Goal: Find specific page/section: Find specific page/section

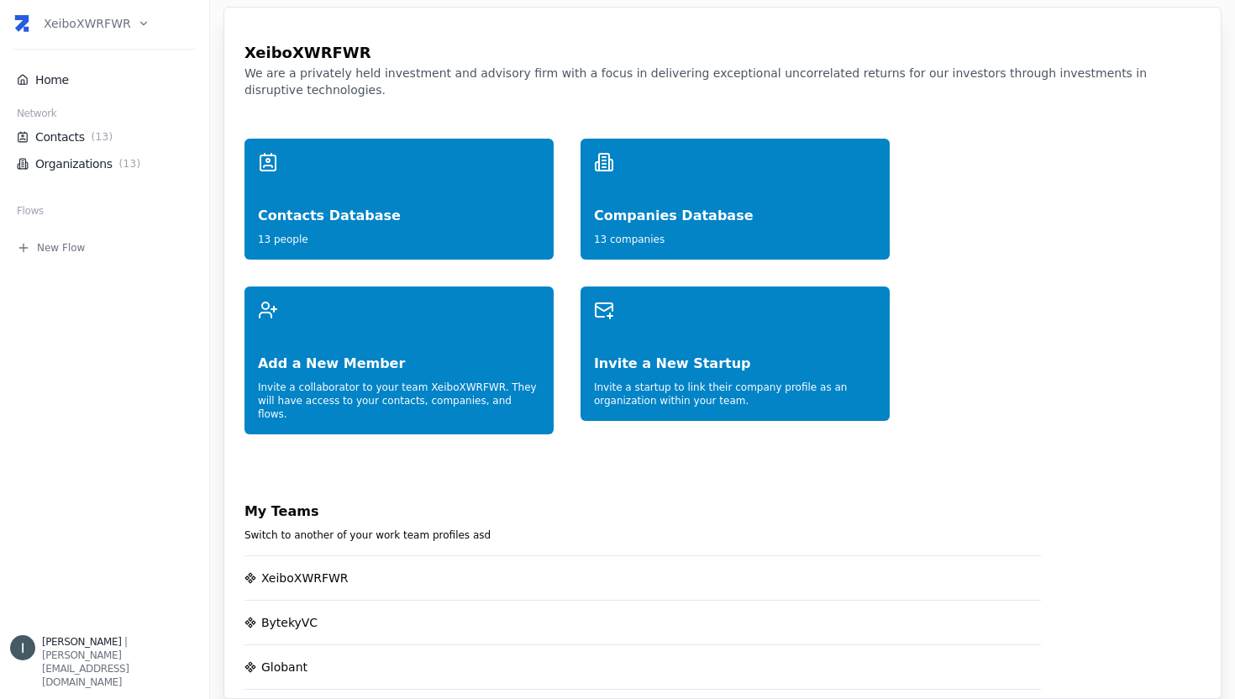
click at [76, 29] on html "XeiboXWRFWR Home Network Contacts ( 13 ) Organizations ( 13 ) Flows New Flow [P…" at bounding box center [617, 349] width 1235 height 699
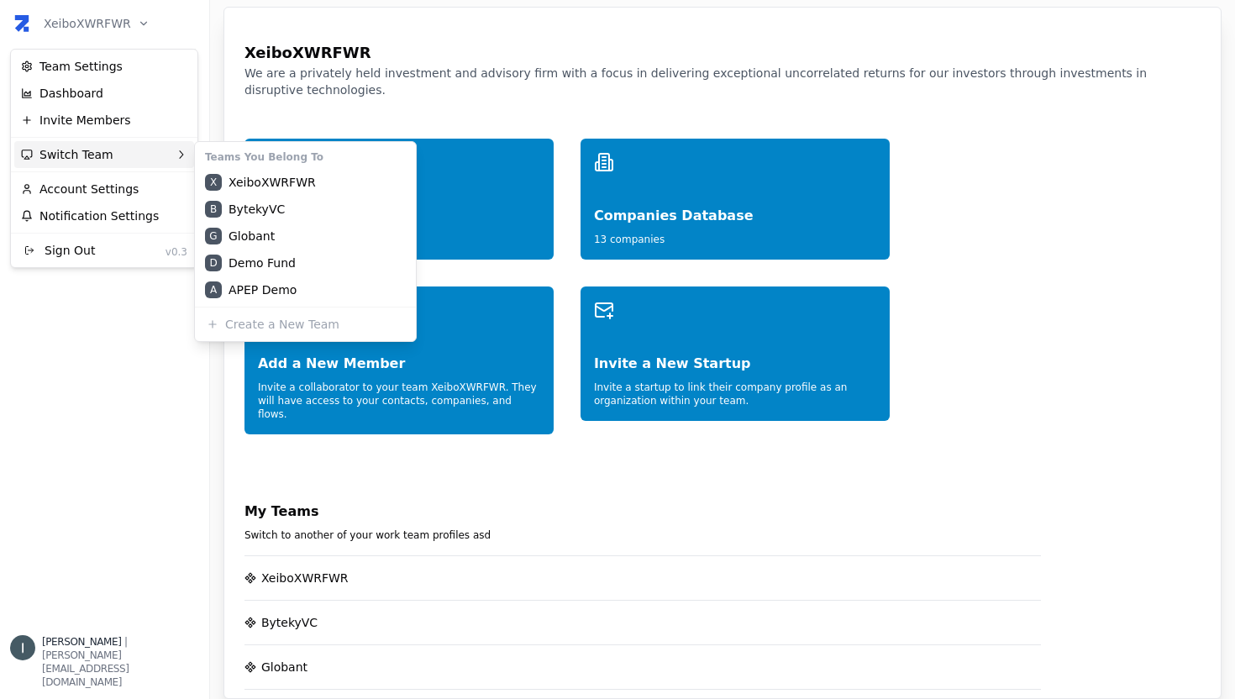
click at [89, 156] on div "Switch Team" at bounding box center [104, 154] width 180 height 27
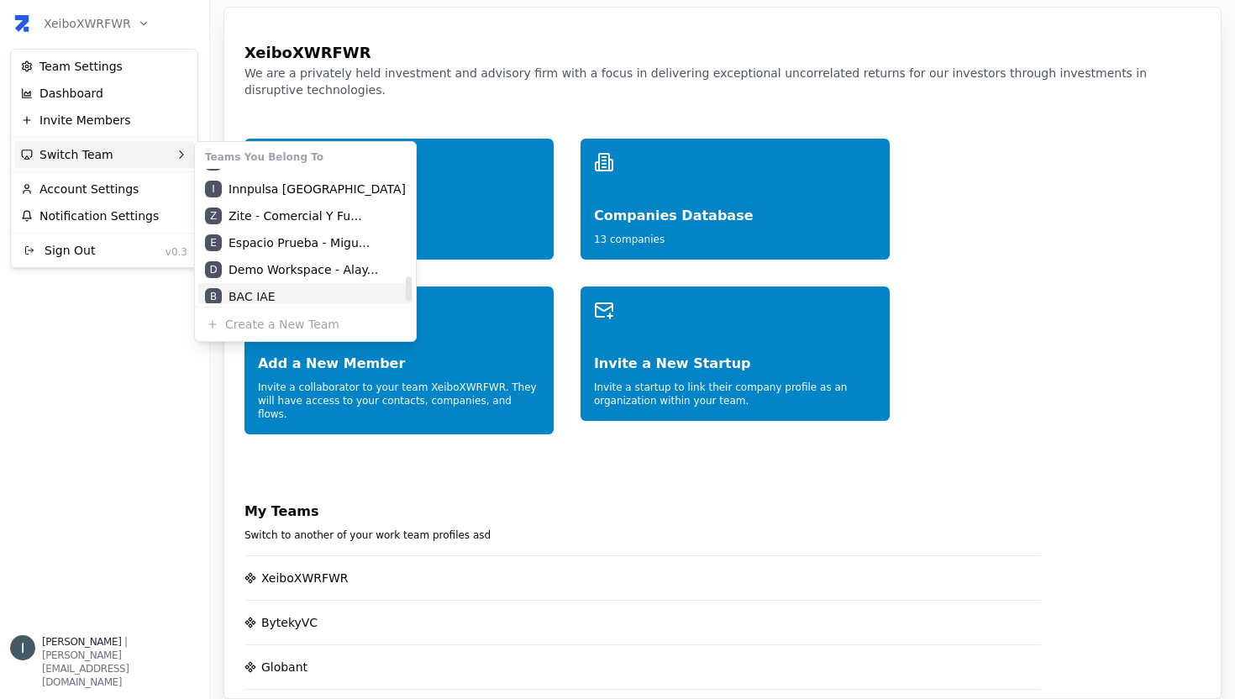
click at [276, 286] on div "B BAC IAE" at bounding box center [305, 296] width 214 height 27
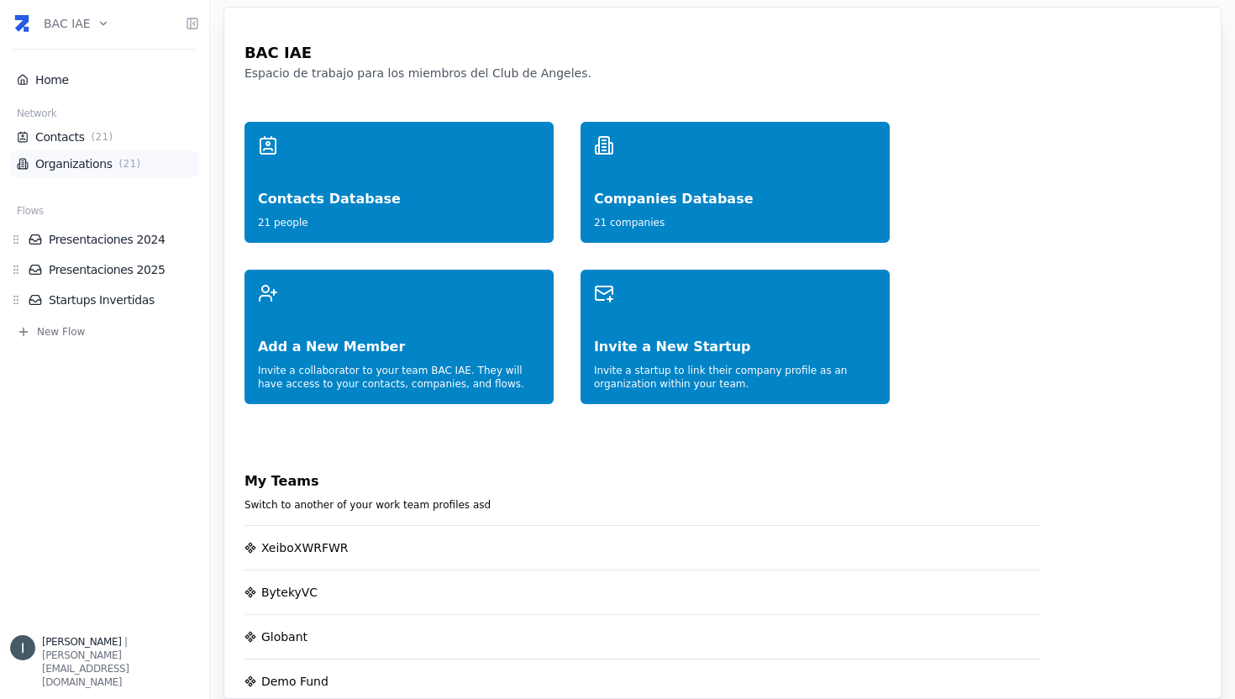
click at [121, 160] on span "( 21 )" at bounding box center [130, 163] width 29 height 13
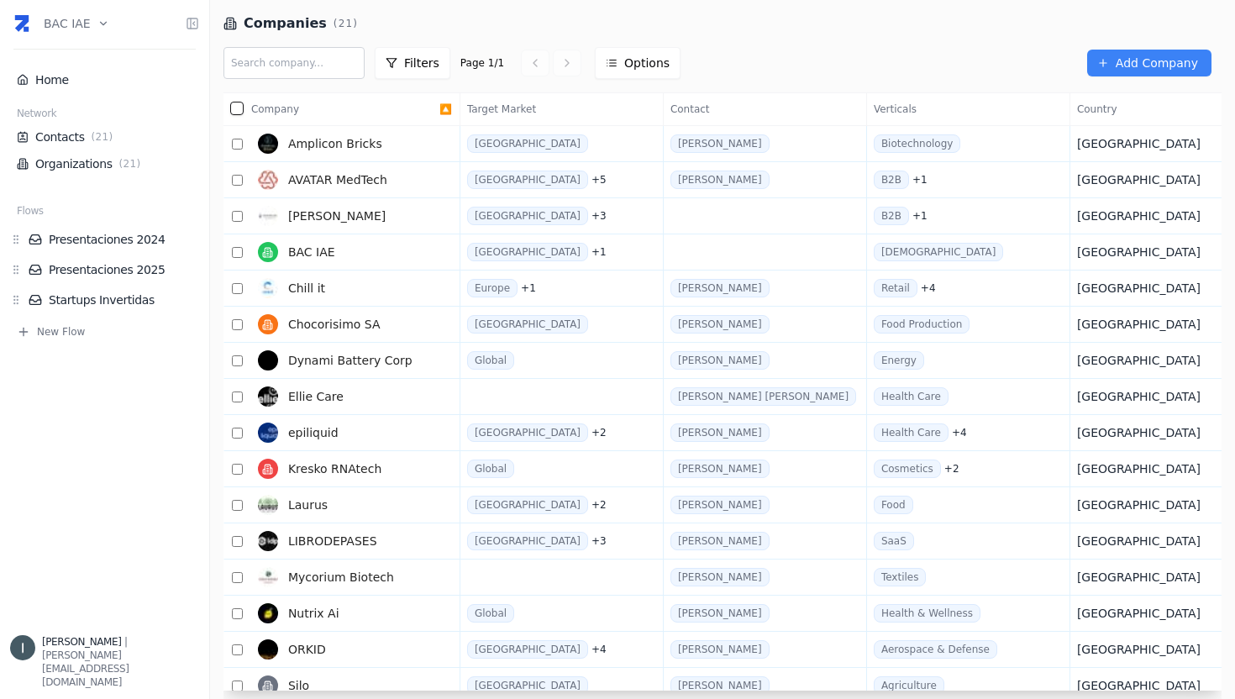
click at [251, 59] on input "text" at bounding box center [293, 63] width 141 height 32
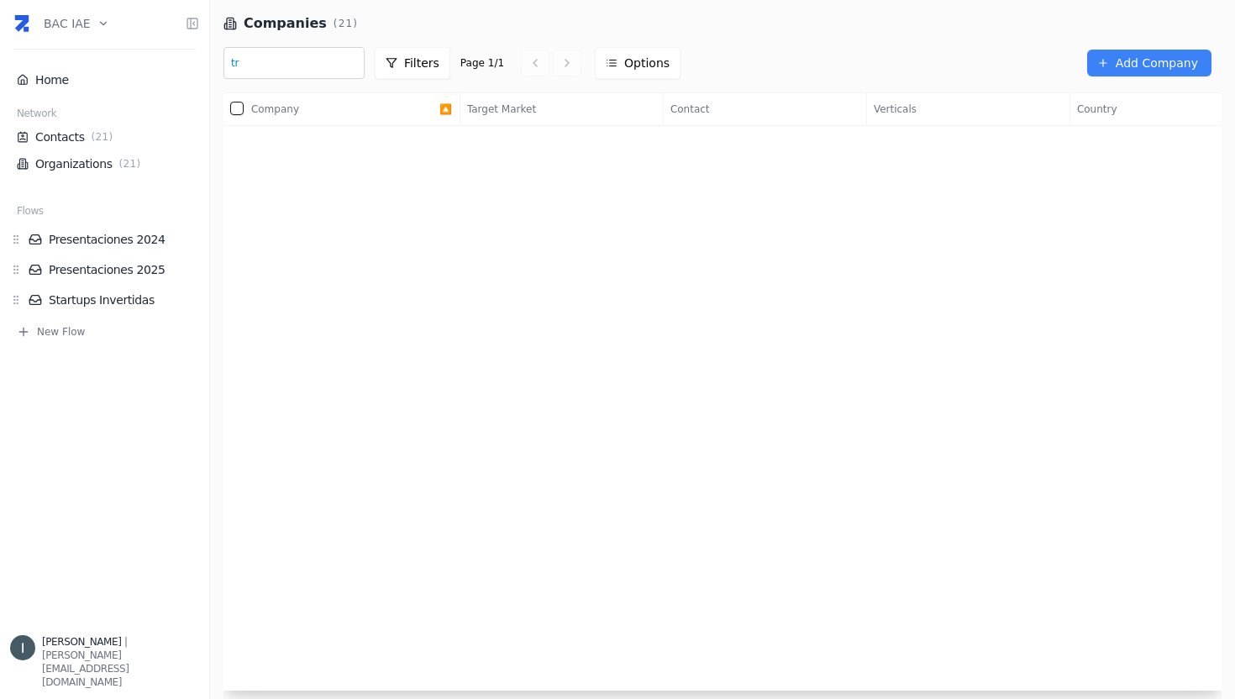
type input "t"
click at [91, 25] on html "BAC IAE Home Network Contacts ( 21 ) Organizations ( 21 ) Flows Presentaciones …" at bounding box center [617, 349] width 1235 height 699
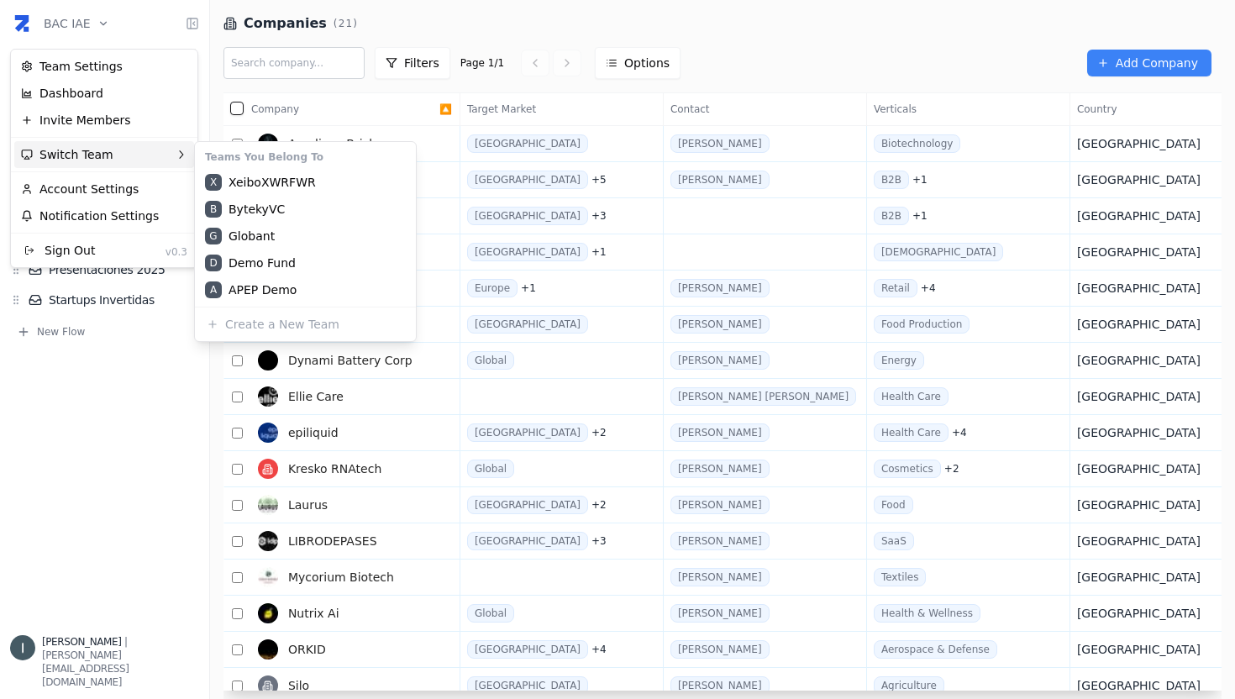
click at [118, 150] on div "Switch Team" at bounding box center [104, 154] width 180 height 27
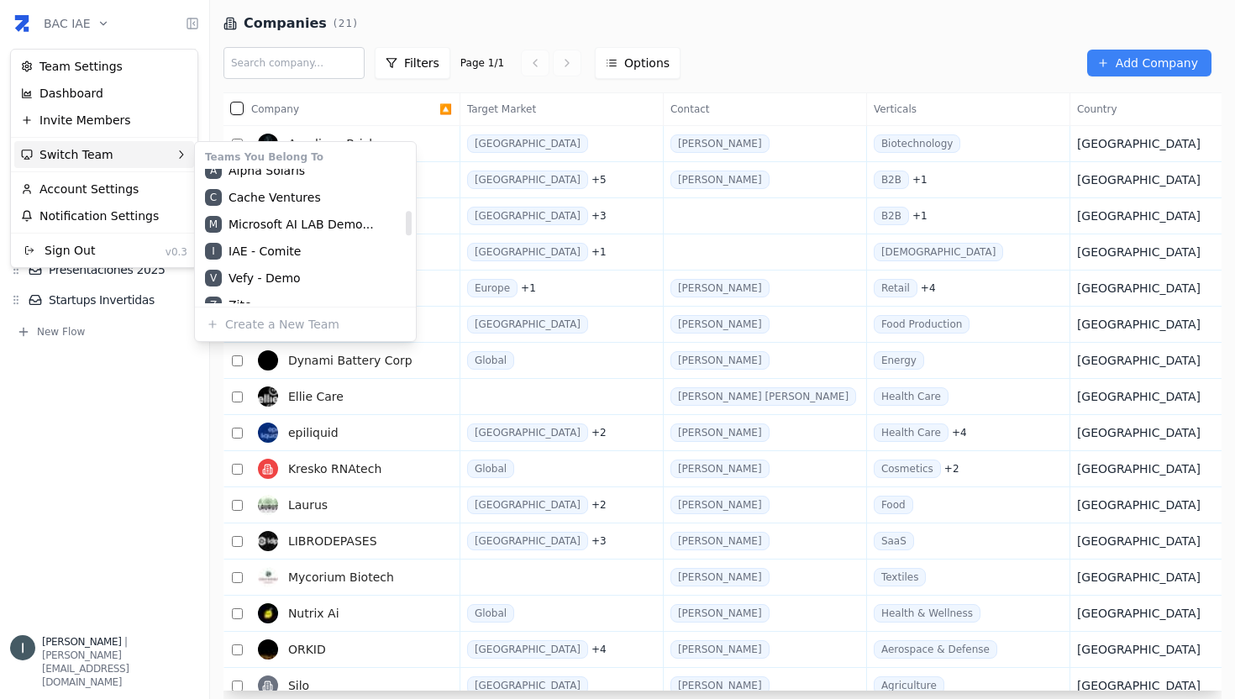
scroll to position [226, 0]
click at [276, 248] on div "I IAE - Comite" at bounding box center [305, 252] width 214 height 27
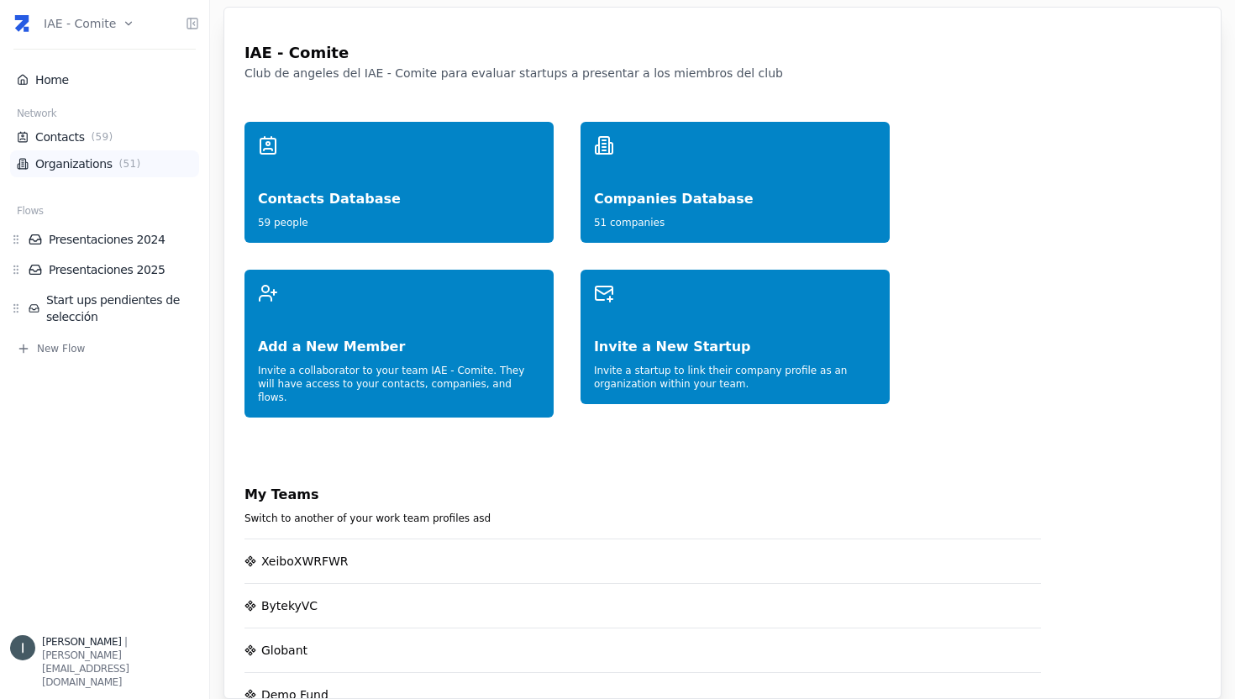
click at [116, 162] on span "( 51 )" at bounding box center [130, 163] width 29 height 13
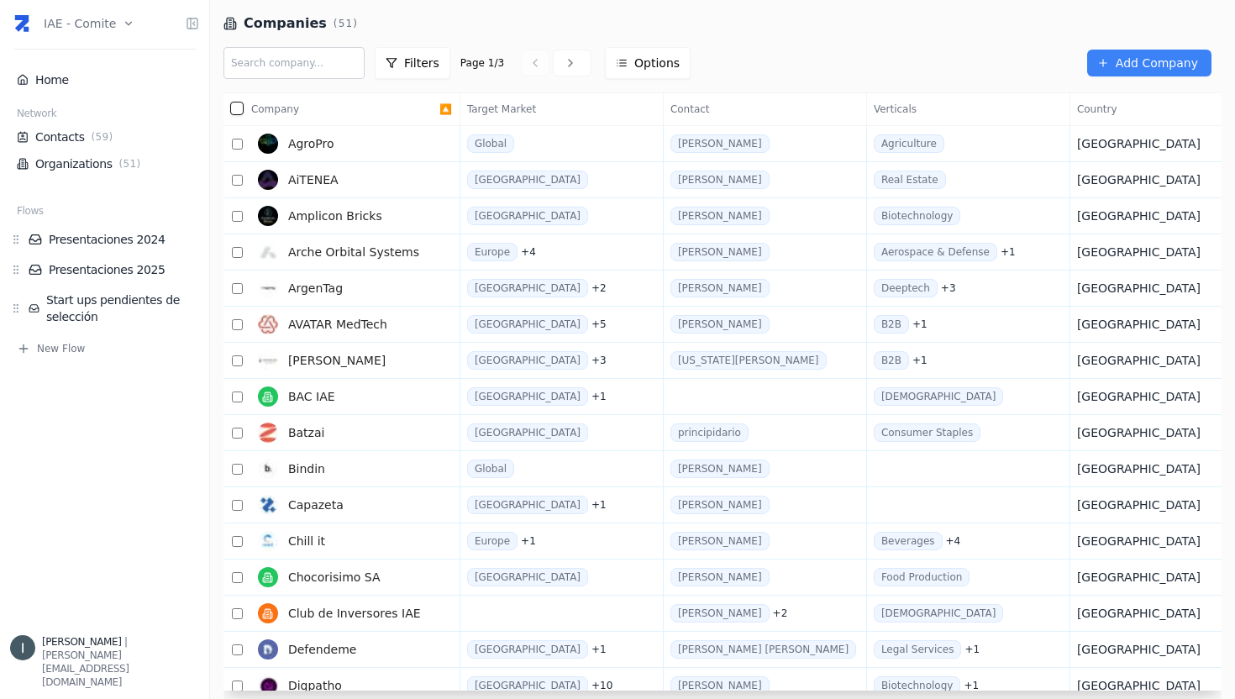
click at [287, 67] on input "text" at bounding box center [293, 63] width 141 height 32
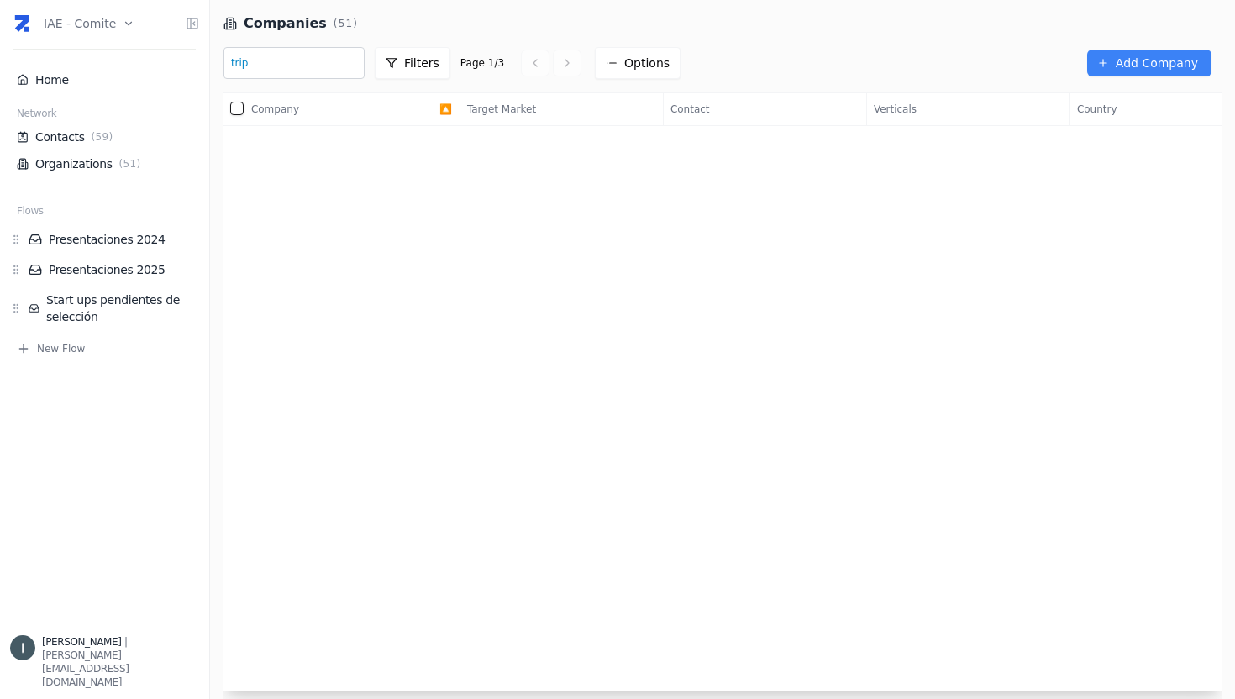
click at [286, 69] on input "trip" at bounding box center [293, 63] width 141 height 32
type input "t"
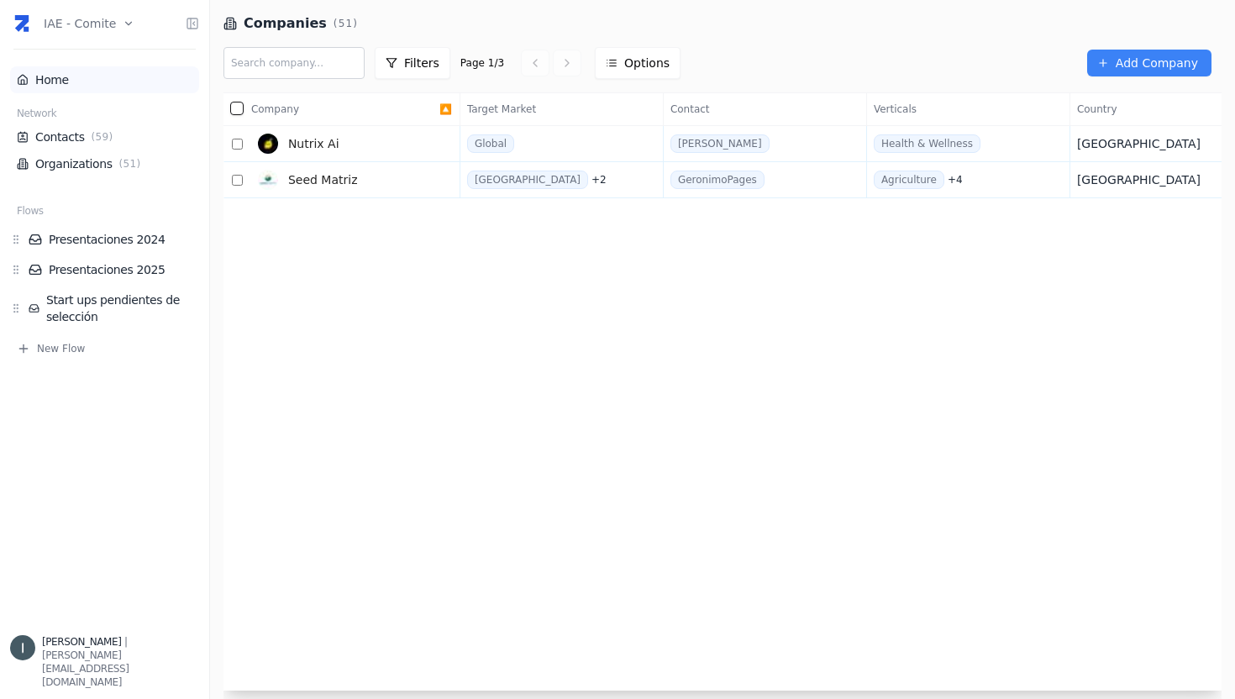
click at [62, 86] on link "Home" at bounding box center [105, 79] width 176 height 17
